Goal: Transaction & Acquisition: Subscribe to service/newsletter

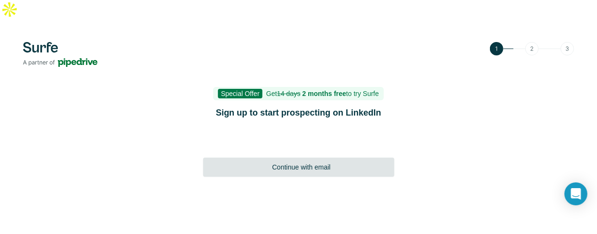
click at [289, 162] on span "Continue with email" at bounding box center [301, 167] width 58 height 10
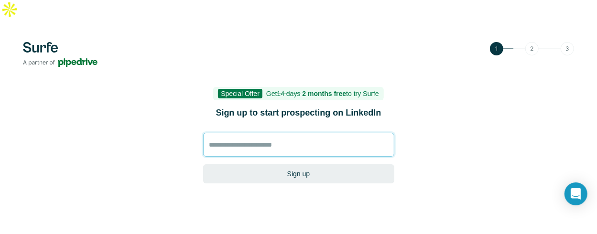
click at [308, 133] on input at bounding box center [298, 145] width 191 height 24
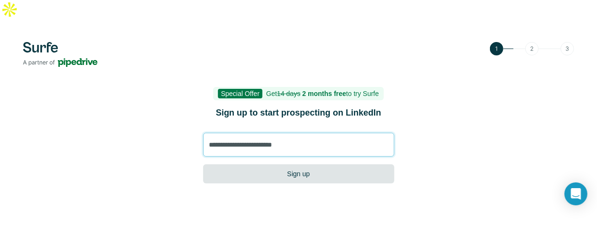
type input "**********"
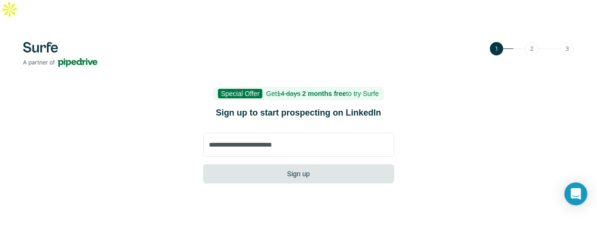
click at [371, 164] on button "Sign up" at bounding box center [298, 173] width 191 height 19
